Goal: Transaction & Acquisition: Book appointment/travel/reservation

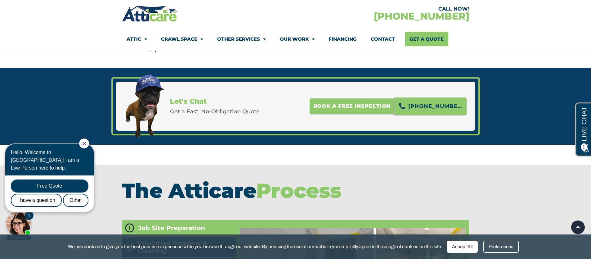
click at [347, 111] on span "Book A free inspection" at bounding box center [352, 106] width 78 height 10
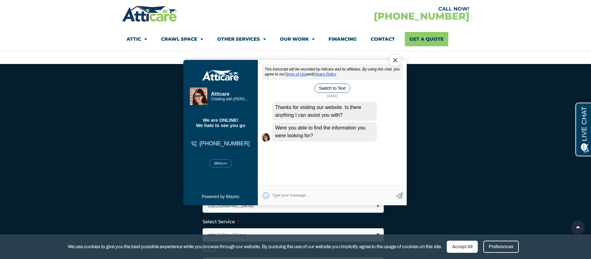
click at [391, 60] on div "Close Chat" at bounding box center [395, 60] width 12 height 12
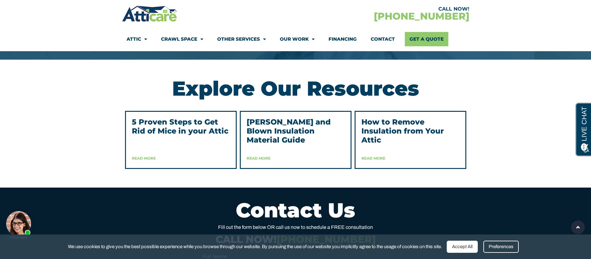
scroll to position [1550, 0]
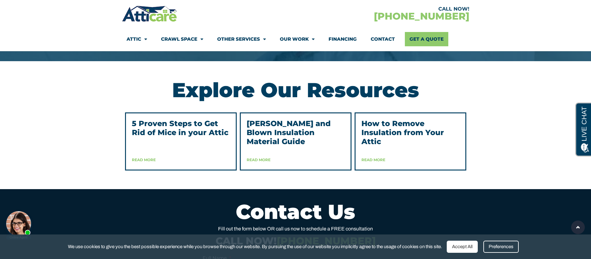
click at [150, 162] on link "Read More" at bounding box center [144, 159] width 24 height 5
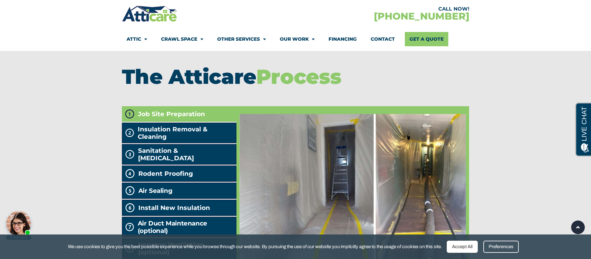
scroll to position [554, 0]
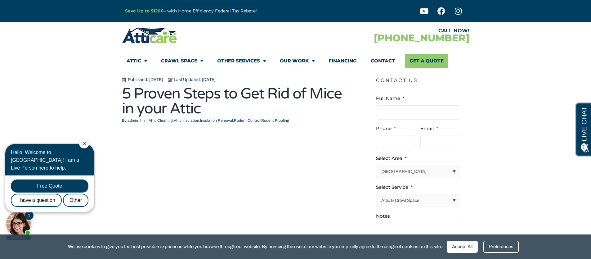
click at [439, 13] on icon at bounding box center [441, 11] width 8 height 8
